Goal: Download file/media

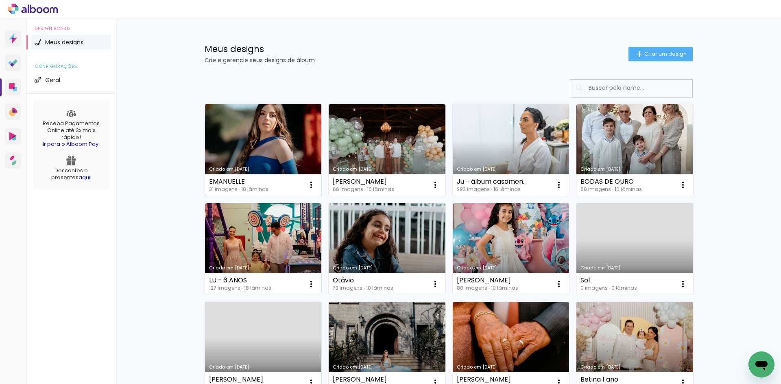
click at [290, 121] on link "Criado em [DATE]" at bounding box center [263, 150] width 117 height 92
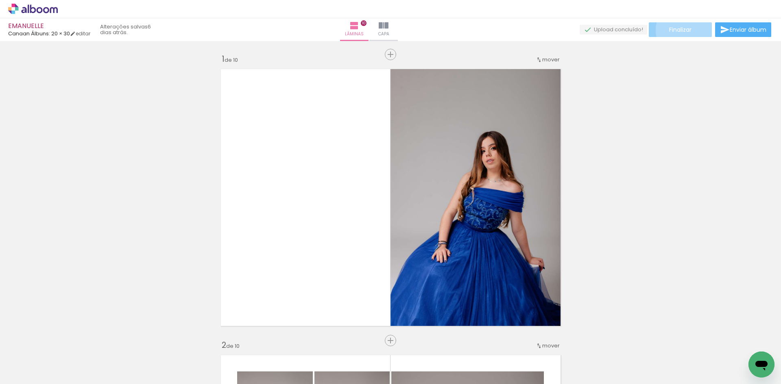
click at [688, 30] on span "Finalizar" at bounding box center [680, 30] width 22 height 6
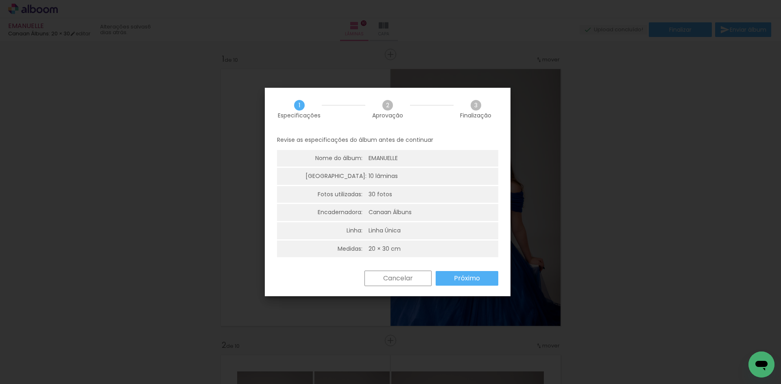
click at [440, 284] on paper-button "Próximo" at bounding box center [466, 278] width 63 height 15
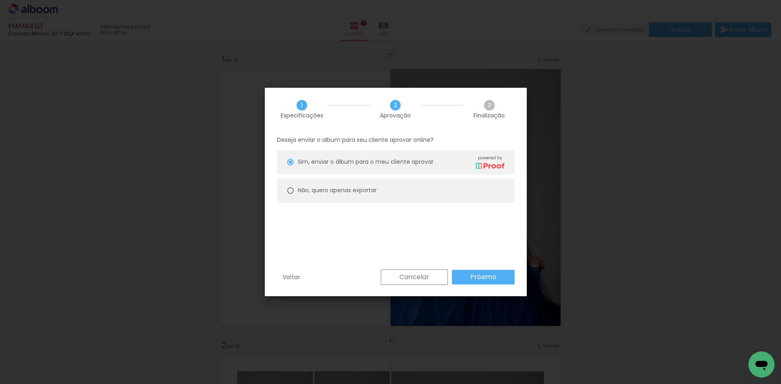
click at [373, 195] on paper-radio-button "Não, quero apenas exportar" at bounding box center [395, 190] width 237 height 24
type paper-radio-button "on"
click at [0, 0] on slot "Próximo" at bounding box center [0, 0] width 0 height 0
type input "Alta, 300 DPI"
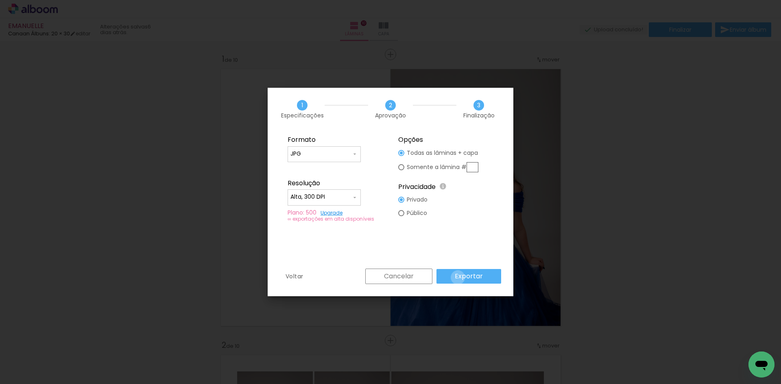
click at [0, 0] on slot "Exportar" at bounding box center [0, 0] width 0 height 0
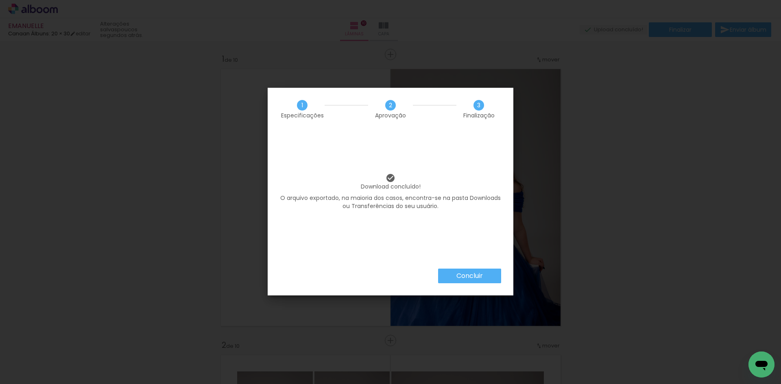
click at [484, 279] on paper-button "Concluir" at bounding box center [469, 276] width 63 height 15
